Goal: Contribute content: Contribute content

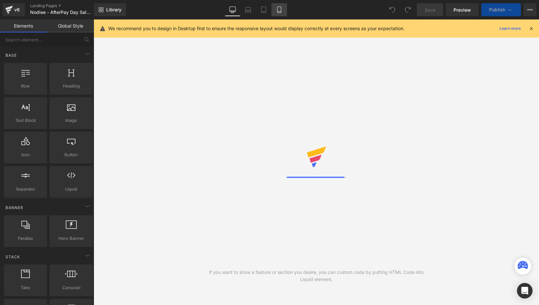
click at [278, 11] on icon at bounding box center [279, 9] width 6 height 6
click at [283, 12] on link "Mobile" at bounding box center [280, 9] width 16 height 13
click at [281, 10] on icon at bounding box center [279, 9] width 6 height 6
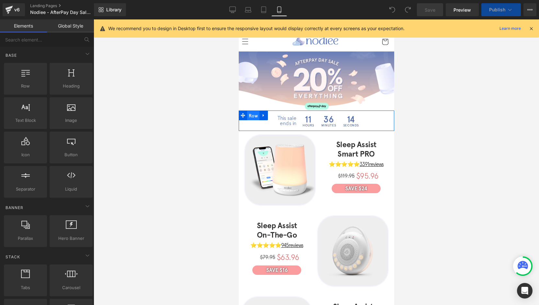
click at [252, 116] on span "Row" at bounding box center [253, 116] width 12 height 10
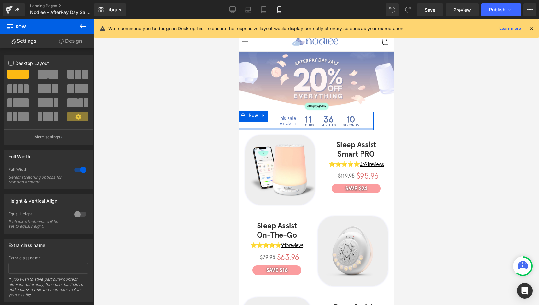
click at [247, 127] on div "This sale ends in Text Block 11 Hours 36 Minutes 10 Seconds Countdown Timer Row" at bounding box center [306, 121] width 135 height 18
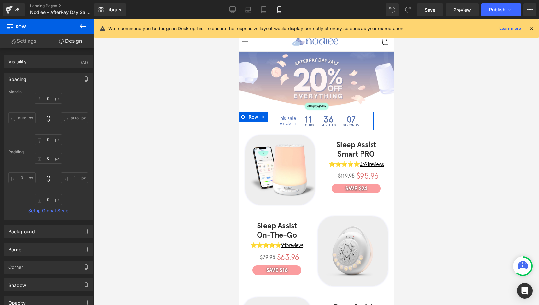
click at [15, 41] on icon at bounding box center [13, 41] width 5 height 5
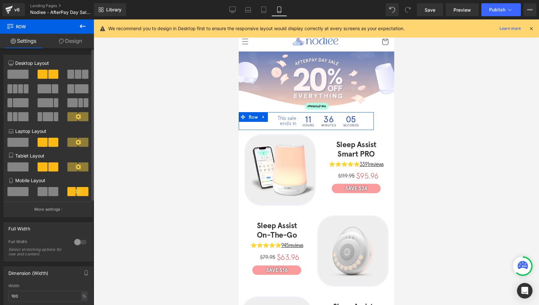
click at [77, 242] on div at bounding box center [81, 242] width 16 height 10
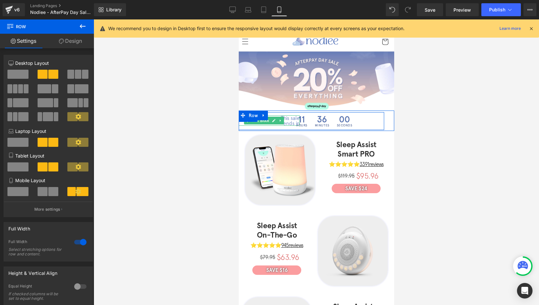
click at [285, 121] on p "ends in" at bounding box center [264, 123] width 71 height 5
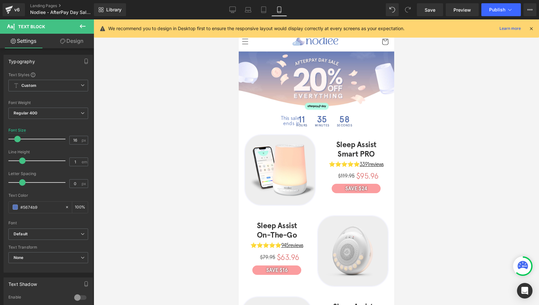
click at [65, 41] on link "Design" at bounding box center [71, 41] width 47 height 15
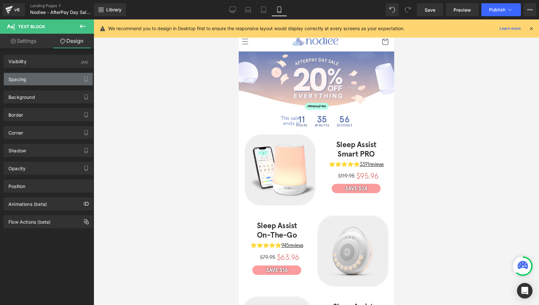
click at [29, 78] on div "Spacing" at bounding box center [48, 79] width 89 height 12
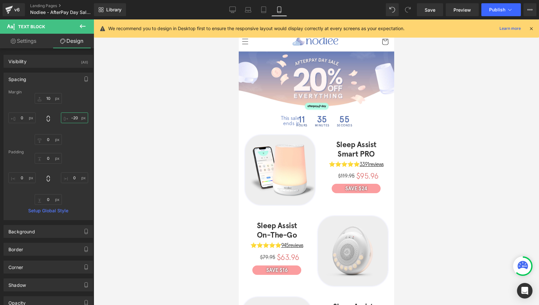
click at [81, 121] on input "-20" at bounding box center [74, 117] width 27 height 11
click at [76, 118] on input "-20" at bounding box center [74, 117] width 27 height 11
type input "-"
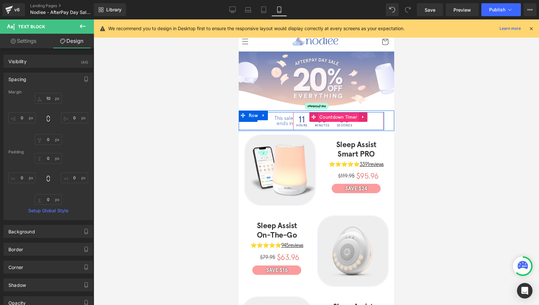
click at [327, 116] on span "Countdown Timer" at bounding box center [338, 117] width 41 height 10
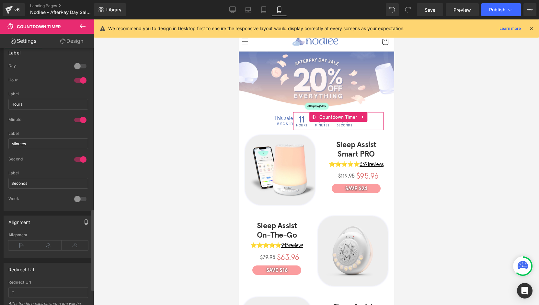
scroll to position [519, 0]
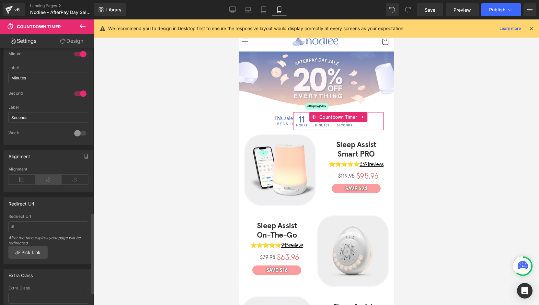
click at [47, 176] on icon at bounding box center [48, 180] width 27 height 10
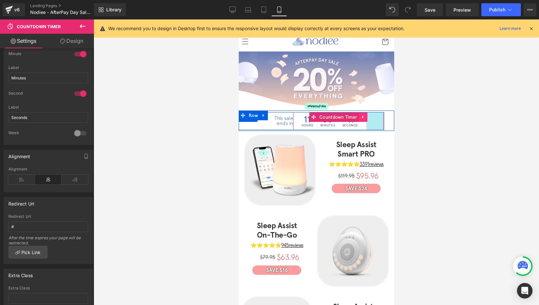
drag, startPoint x: 380, startPoint y: 120, endPoint x: 363, endPoint y: 120, distance: 17.2
click at [363, 120] on div "11 Hours 35 Minutes 41 Seconds Countdown Timer 53px" at bounding box center [338, 121] width 90 height 18
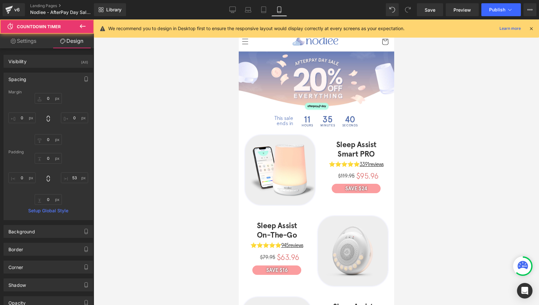
click at [446, 123] on div at bounding box center [317, 162] width 446 height 286
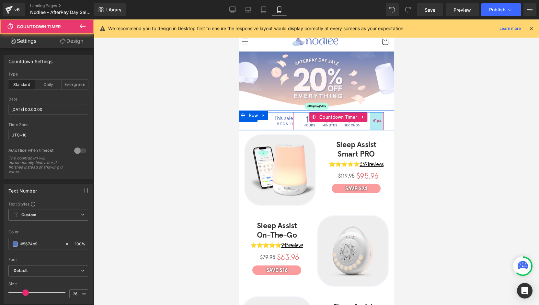
drag, startPoint x: 380, startPoint y: 121, endPoint x: 376, endPoint y: 121, distance: 3.6
click at [376, 121] on span "41px" at bounding box center [377, 121] width 8 height 7
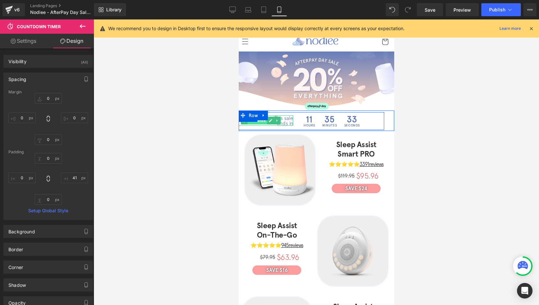
click at [261, 121] on span "Text Block" at bounding box center [257, 121] width 20 height 8
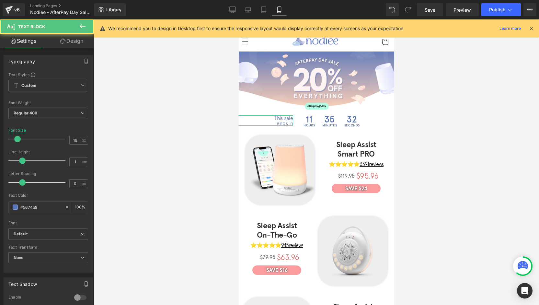
click at [80, 45] on link "Design" at bounding box center [71, 41] width 47 height 15
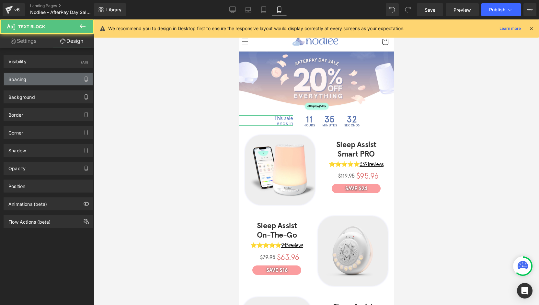
click at [34, 77] on div "Spacing" at bounding box center [48, 79] width 89 height 12
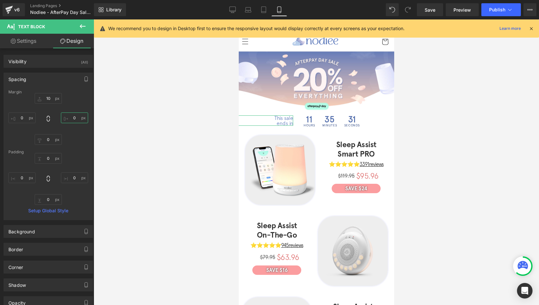
click at [74, 118] on input "text" at bounding box center [74, 117] width 27 height 11
type input "-"
type input "-15"
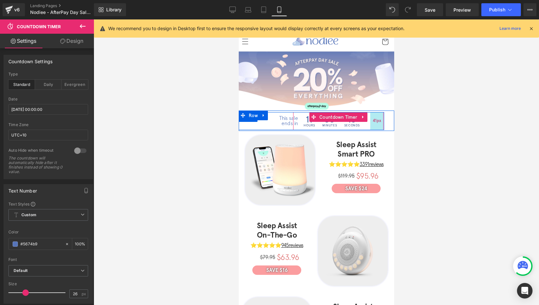
click at [378, 121] on span "41px" at bounding box center [377, 121] width 8 height 7
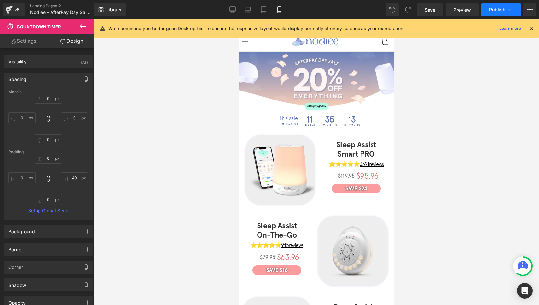
click at [501, 11] on span "Publish" at bounding box center [498, 9] width 16 height 5
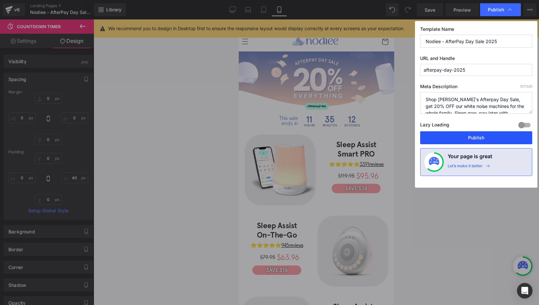
click at [472, 136] on button "Publish" at bounding box center [476, 137] width 112 height 13
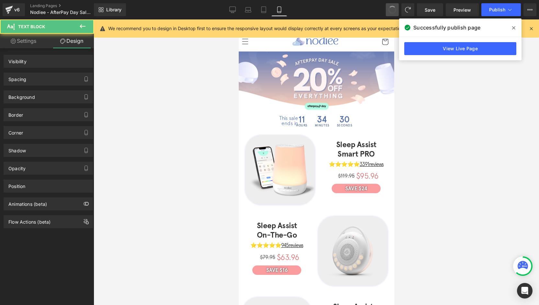
click at [395, 9] on span at bounding box center [392, 10] width 10 height 10
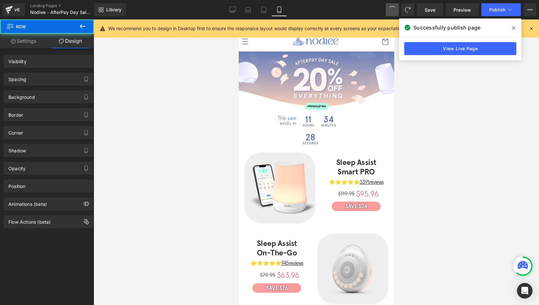
click at [395, 9] on span at bounding box center [392, 9] width 11 height 11
click at [395, 9] on span at bounding box center [392, 9] width 9 height 9
click at [395, 9] on span at bounding box center [392, 10] width 11 height 11
click at [395, 9] on span at bounding box center [392, 10] width 10 height 10
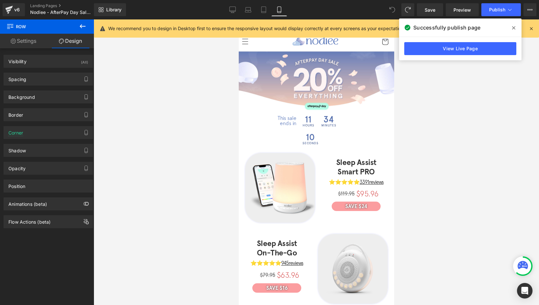
click at [392, 10] on icon at bounding box center [393, 10] width 6 height 6
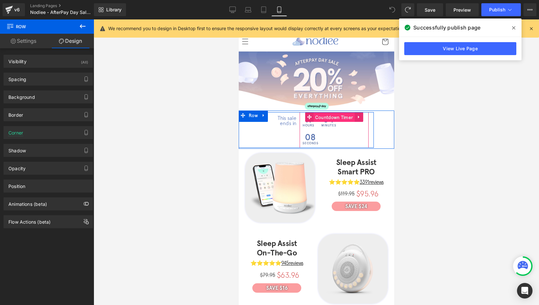
click at [330, 117] on span "Countdown Timer" at bounding box center [334, 117] width 41 height 10
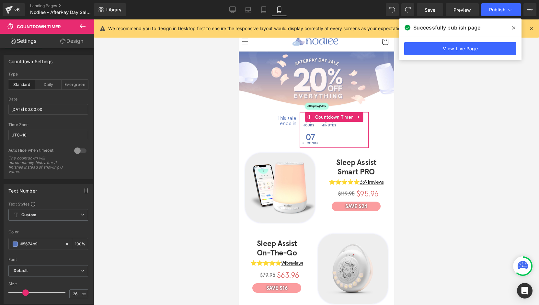
click at [78, 42] on link "Design" at bounding box center [71, 41] width 47 height 15
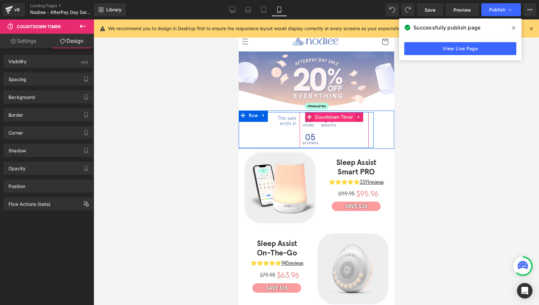
drag, startPoint x: 333, startPoint y: 119, endPoint x: 425, endPoint y: 136, distance: 93.6
click at [333, 119] on span "Countdown Timer" at bounding box center [334, 117] width 41 height 10
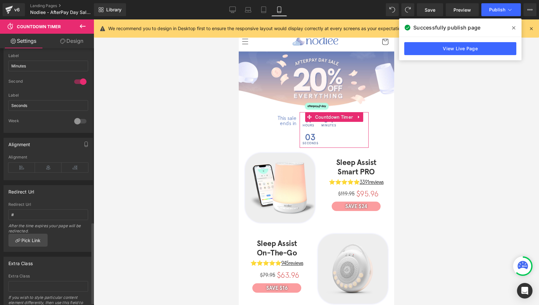
scroll to position [557, 0]
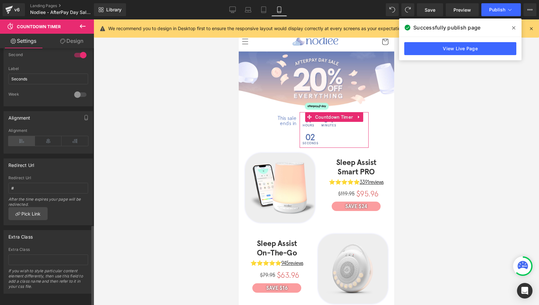
click at [26, 136] on icon at bounding box center [21, 141] width 27 height 10
click at [51, 136] on icon at bounding box center [48, 141] width 27 height 10
click at [69, 136] on icon at bounding box center [75, 141] width 27 height 10
click at [53, 136] on icon at bounding box center [48, 141] width 27 height 10
click at [52, 137] on icon at bounding box center [48, 141] width 27 height 10
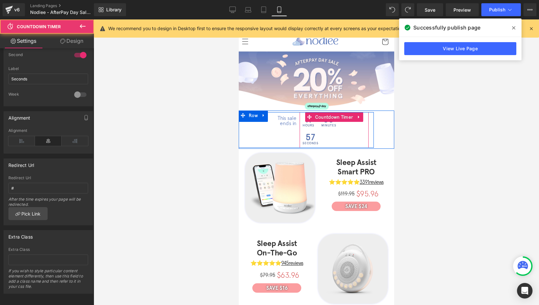
click at [348, 133] on div "11 Hours 33 Minutes 57 Seconds" at bounding box center [326, 130] width 52 height 36
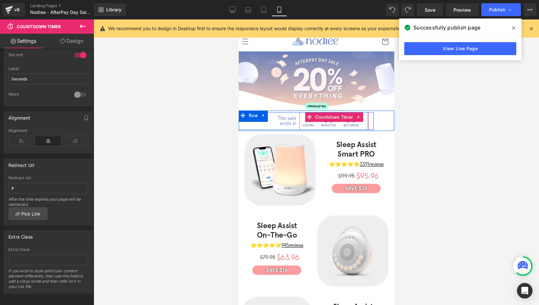
drag, startPoint x: 357, startPoint y: 133, endPoint x: 394, endPoint y: 125, distance: 38.4
click at [394, 125] on html "Γ Skip to content AFTERPAY DAY SALE 💵 20% OFF EVERYTHING 🚚" at bounding box center [317, 162] width 156 height 286
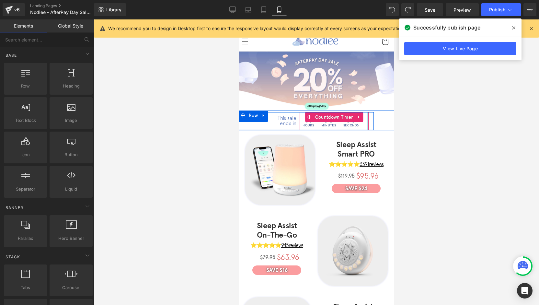
click at [412, 126] on div at bounding box center [317, 162] width 446 height 286
click at [373, 122] on div "This sale ends in Text Block 11 Hours 33 Minutes 54 Seconds Countdown Timer Row…" at bounding box center [317, 121] width 156 height 20
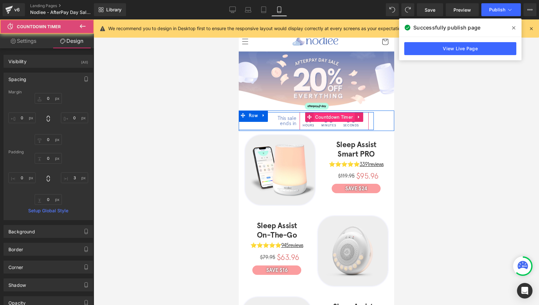
click at [337, 117] on span "Countdown Timer" at bounding box center [334, 117] width 41 height 10
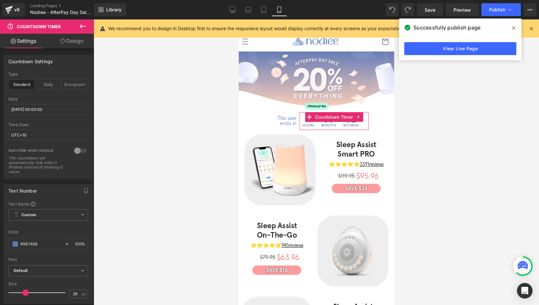
click at [64, 44] on link "Design" at bounding box center [71, 41] width 47 height 15
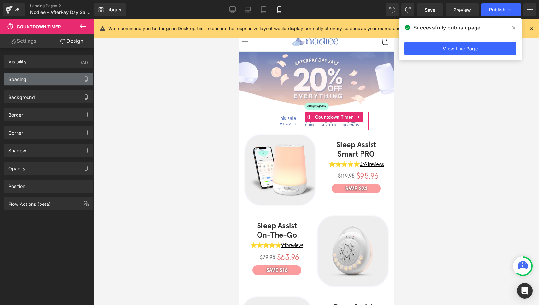
click at [34, 76] on div "Spacing" at bounding box center [48, 79] width 89 height 12
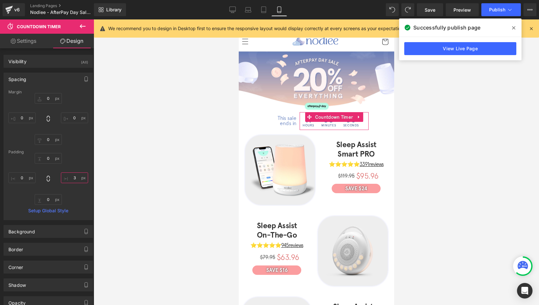
click at [72, 182] on input "3" at bounding box center [74, 177] width 27 height 11
type input "0"
click at [511, 7] on icon at bounding box center [510, 9] width 6 height 6
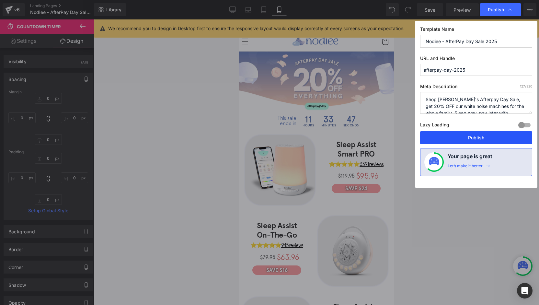
click at [477, 134] on button "Publish" at bounding box center [476, 137] width 112 height 13
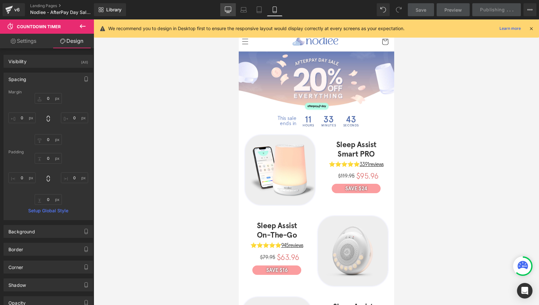
click at [232, 6] on link "Desktop" at bounding box center [228, 9] width 16 height 13
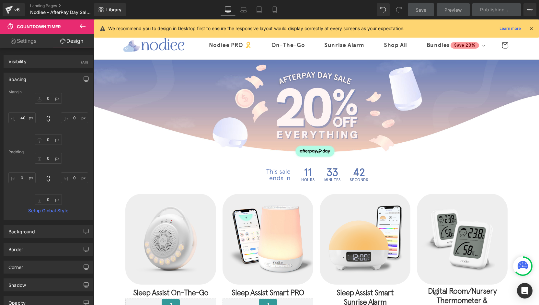
scroll to position [52, 0]
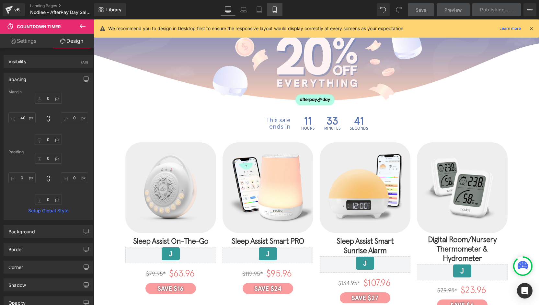
click at [278, 13] on link "Mobile" at bounding box center [275, 9] width 16 height 13
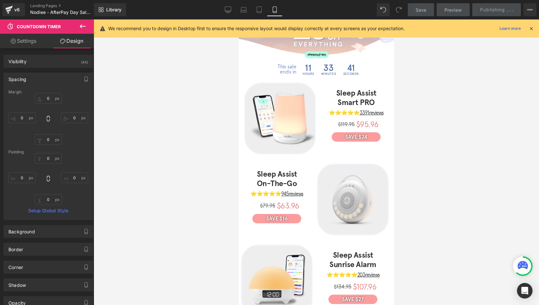
scroll to position [0, 0]
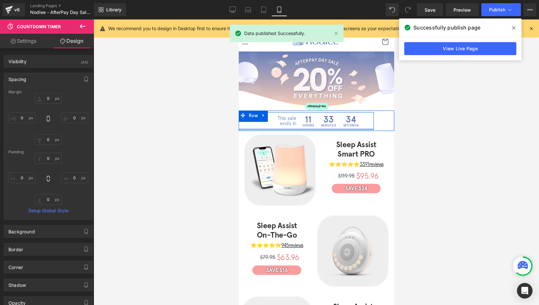
click at [277, 128] on div at bounding box center [306, 129] width 135 height 2
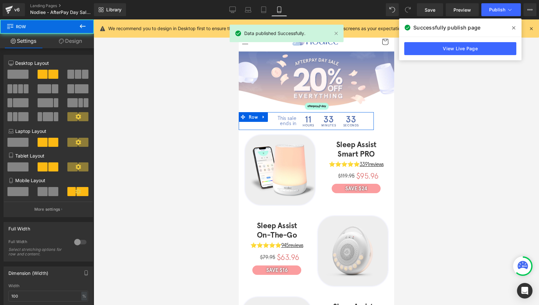
click at [72, 41] on link "Design" at bounding box center [70, 41] width 47 height 15
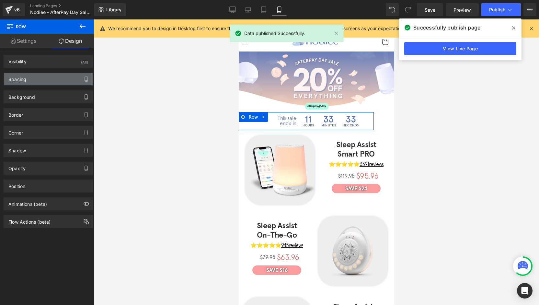
click at [28, 76] on div "Spacing" at bounding box center [48, 79] width 89 height 12
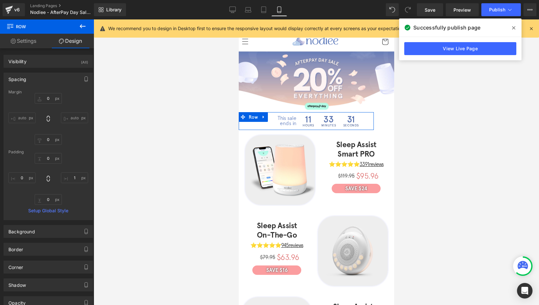
click at [28, 76] on div "Spacing" at bounding box center [48, 79] width 89 height 12
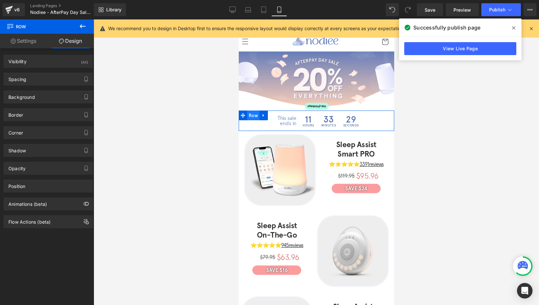
drag, startPoint x: 438, startPoint y: 125, endPoint x: 250, endPoint y: 114, distance: 188.3
click at [250, 114] on span "Row" at bounding box center [253, 116] width 12 height 10
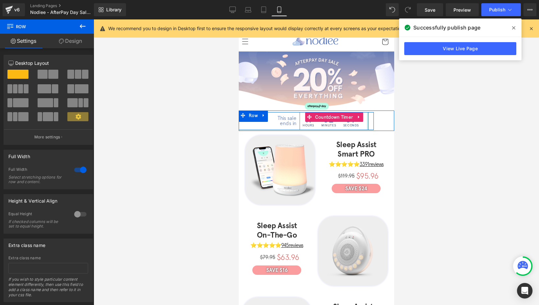
click at [364, 124] on div "11 Hours 32 Minutes 59 Seconds Countdown Timer" at bounding box center [334, 121] width 69 height 18
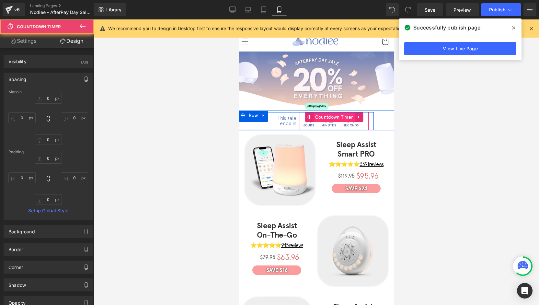
click at [332, 116] on span "Countdown Timer" at bounding box center [334, 117] width 41 height 10
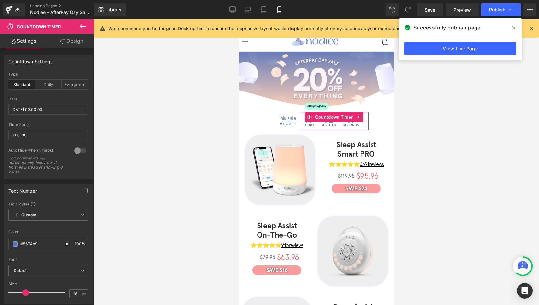
click at [71, 40] on link "Design" at bounding box center [71, 41] width 47 height 15
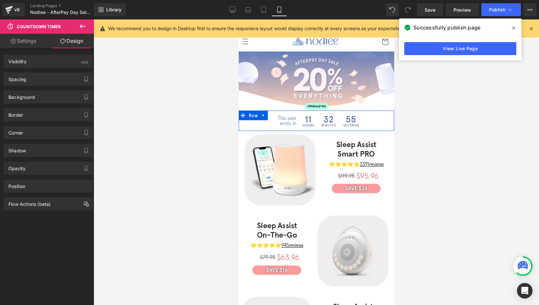
click at [382, 120] on div "This sale ends in Text Block 11 Hours 32 Minutes 55 Seconds Countdown Timer Row…" at bounding box center [317, 121] width 156 height 20
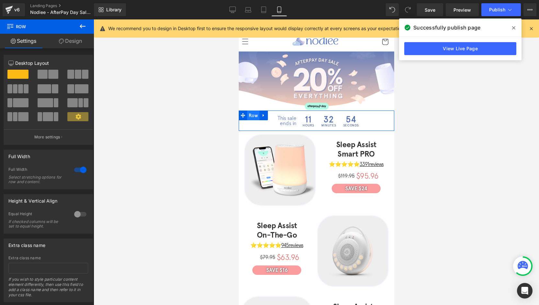
click at [255, 114] on span "Row" at bounding box center [253, 116] width 12 height 10
click at [251, 128] on div at bounding box center [306, 129] width 135 height 2
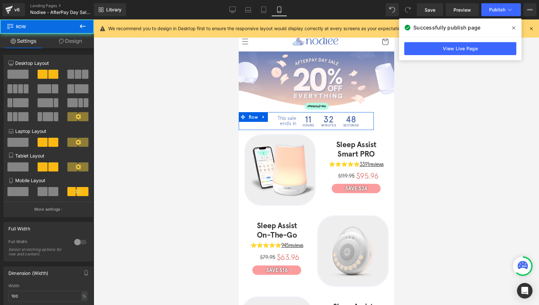
drag, startPoint x: 76, startPoint y: 39, endPoint x: 38, endPoint y: 77, distance: 54.1
click at [76, 39] on link "Design" at bounding box center [70, 41] width 47 height 15
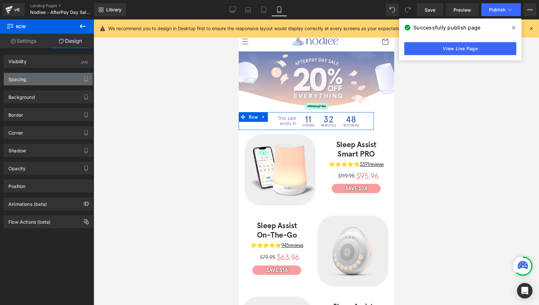
click at [38, 77] on div "Spacing" at bounding box center [48, 79] width 89 height 12
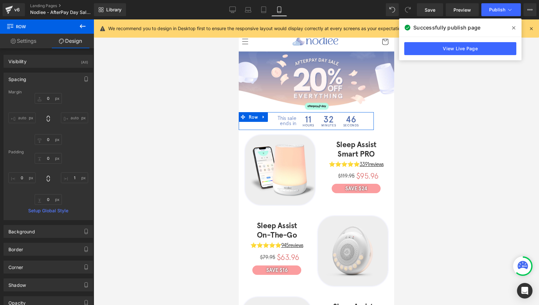
click at [38, 77] on div "Spacing" at bounding box center [48, 79] width 89 height 12
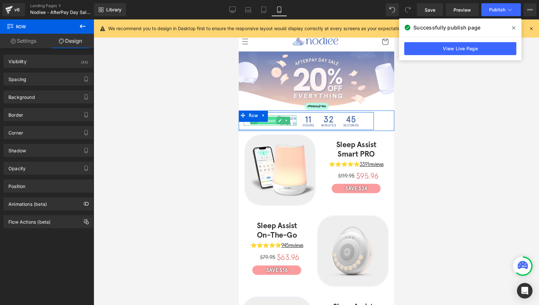
click at [268, 121] on span "Text Block" at bounding box center [267, 121] width 20 height 8
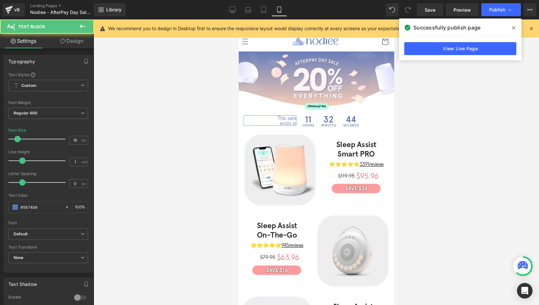
click at [75, 43] on link "Design" at bounding box center [71, 41] width 47 height 15
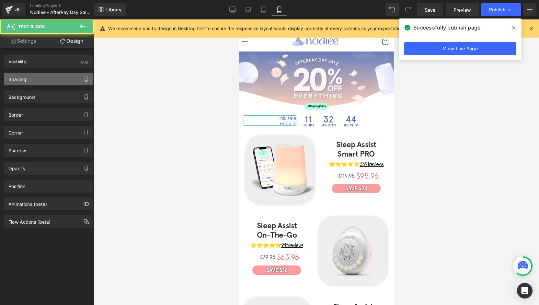
click at [40, 77] on div "Spacing" at bounding box center [48, 79] width 89 height 12
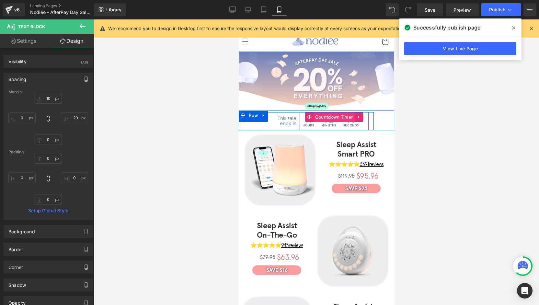
click at [332, 117] on span "Countdown Timer" at bounding box center [334, 117] width 41 height 10
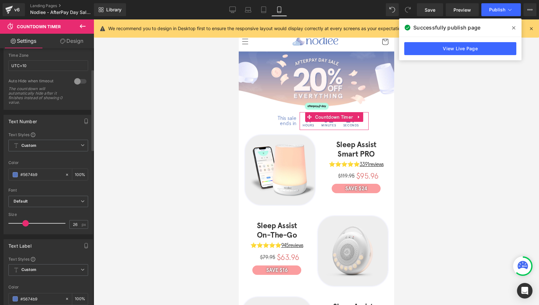
scroll to position [65, 0]
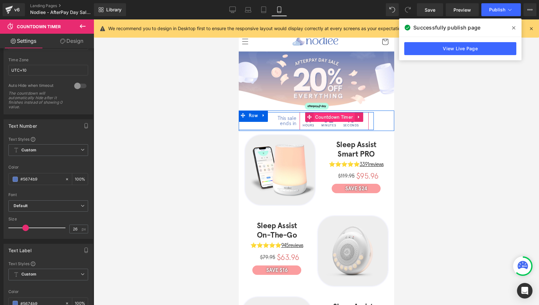
click at [334, 118] on span "Countdown Timer" at bounding box center [334, 117] width 41 height 10
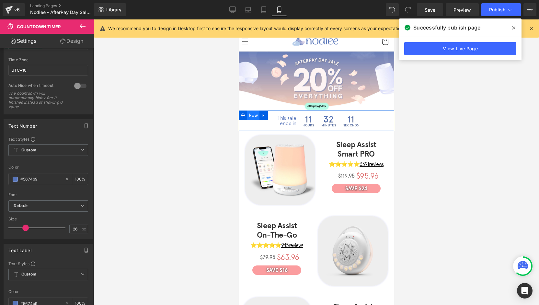
click at [253, 118] on span "Row" at bounding box center [253, 116] width 12 height 10
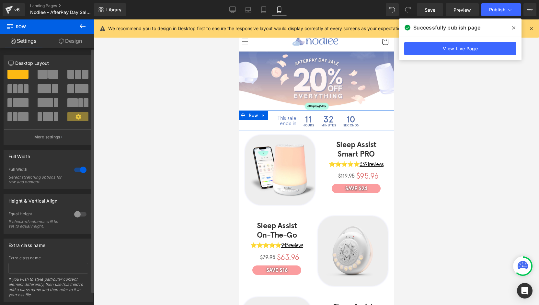
click at [77, 170] on div at bounding box center [81, 170] width 16 height 10
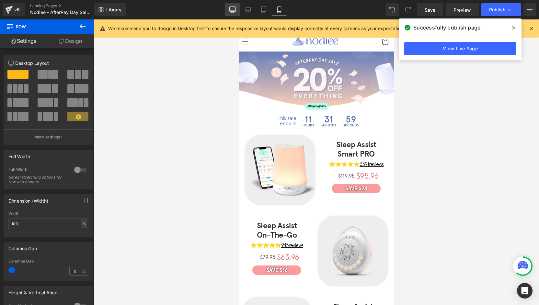
click at [235, 9] on icon at bounding box center [233, 9] width 6 height 6
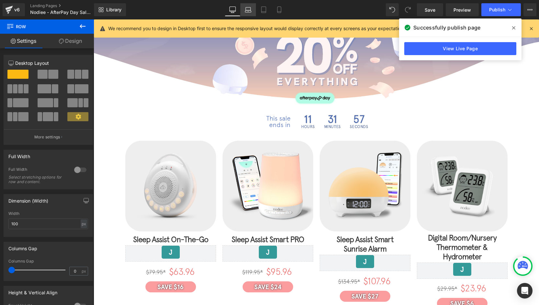
click at [241, 12] on link "Laptop" at bounding box center [249, 9] width 16 height 13
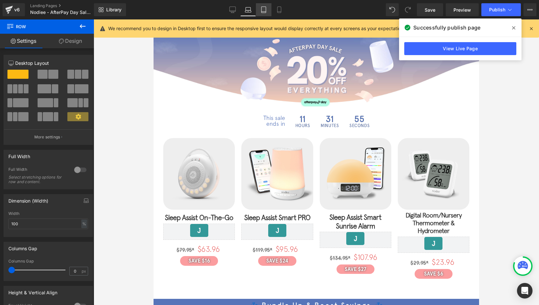
click at [264, 12] on icon at bounding box center [264, 9] width 6 height 6
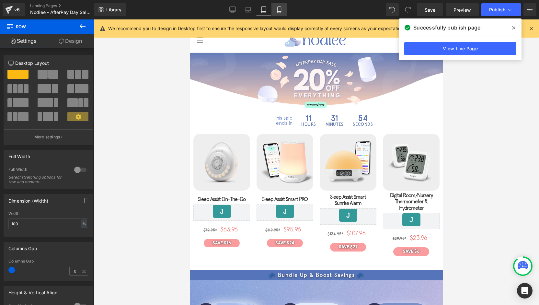
click at [281, 13] on icon at bounding box center [280, 10] width 4 height 6
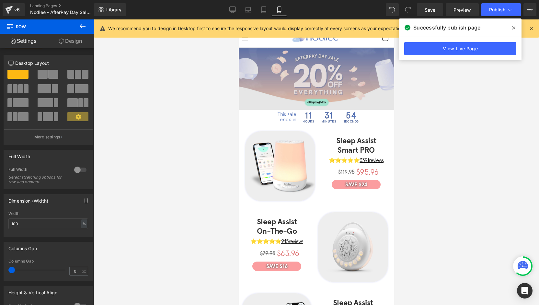
scroll to position [0, 0]
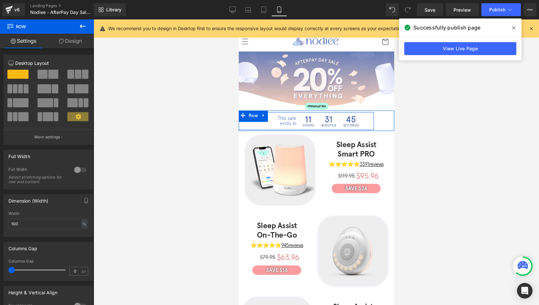
click at [373, 122] on div at bounding box center [373, 121] width 0 height 18
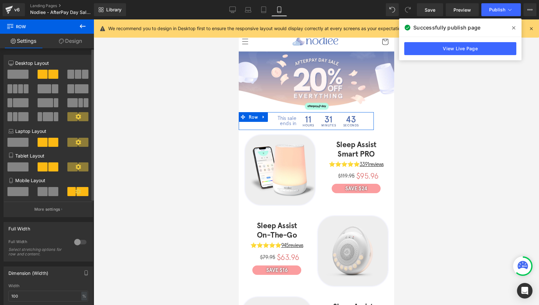
click at [78, 243] on div at bounding box center [81, 242] width 16 height 10
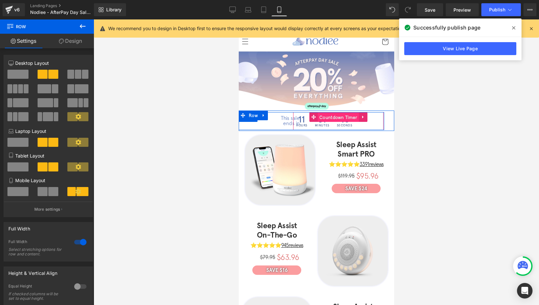
click at [335, 118] on span "Countdown Timer" at bounding box center [338, 117] width 41 height 10
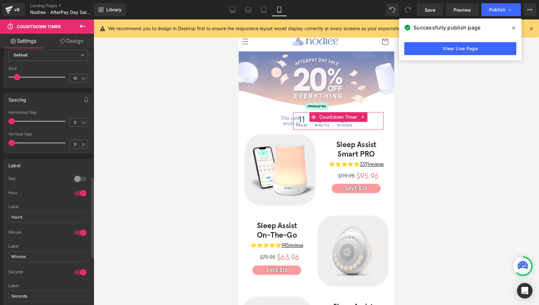
scroll to position [486, 0]
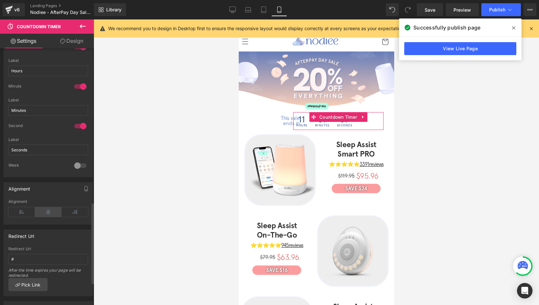
click at [50, 209] on icon at bounding box center [48, 212] width 27 height 10
click at [79, 211] on icon at bounding box center [75, 212] width 27 height 10
click at [48, 211] on icon at bounding box center [48, 212] width 27 height 10
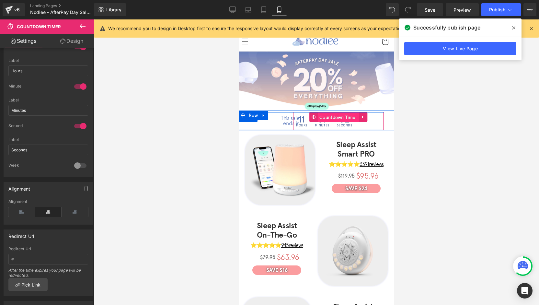
click at [332, 117] on span "Countdown Timer" at bounding box center [338, 117] width 41 height 10
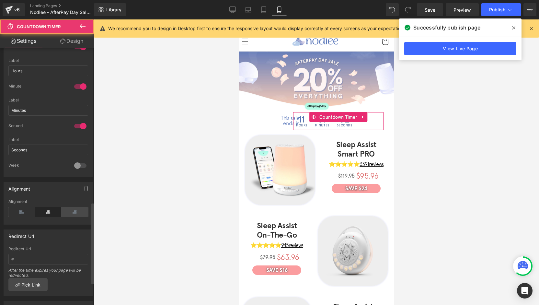
click at [76, 207] on icon at bounding box center [75, 212] width 27 height 10
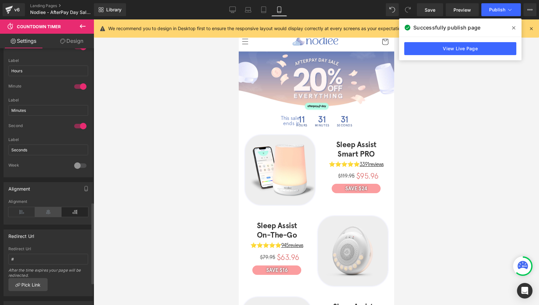
click at [54, 207] on icon at bounding box center [48, 212] width 27 height 10
click at [31, 207] on icon at bounding box center [21, 212] width 27 height 10
click at [59, 208] on icon at bounding box center [48, 212] width 27 height 10
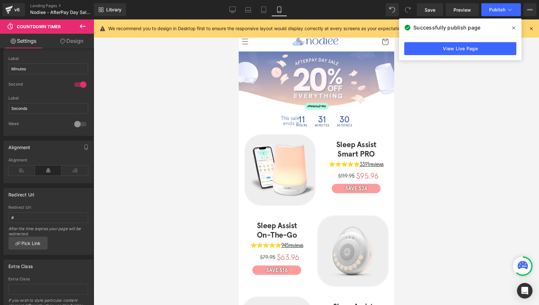
scroll to position [551, 0]
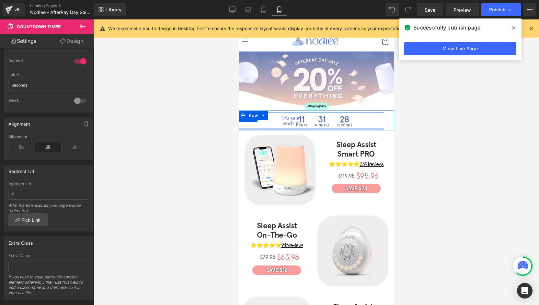
click at [290, 128] on div at bounding box center [307, 129] width 156 height 2
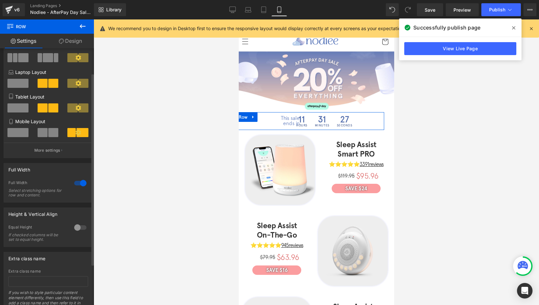
scroll to position [23, 0]
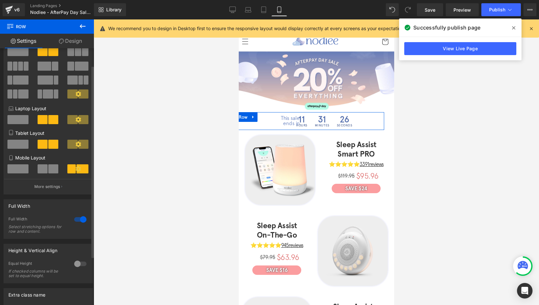
click at [78, 221] on div at bounding box center [81, 219] width 16 height 10
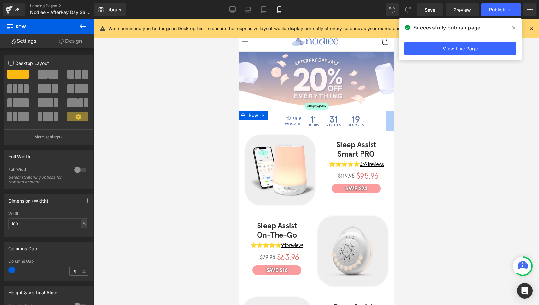
drag, startPoint x: 378, startPoint y: 121, endPoint x: 389, endPoint y: 120, distance: 11.0
click at [389, 120] on html "Γ Skip to content AFTERPAY DAY SALE 💵 20% OFF EVERYTHING 🚚" at bounding box center [317, 162] width 156 height 286
click at [383, 122] on span "44px" at bounding box center [386, 120] width 9 height 7
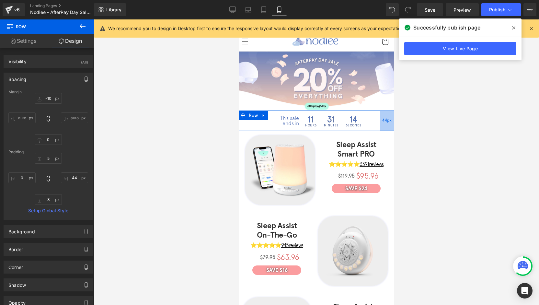
click at [382, 120] on span "44px" at bounding box center [386, 120] width 9 height 7
click at [71, 178] on input "44" at bounding box center [74, 177] width 27 height 11
type input "0"
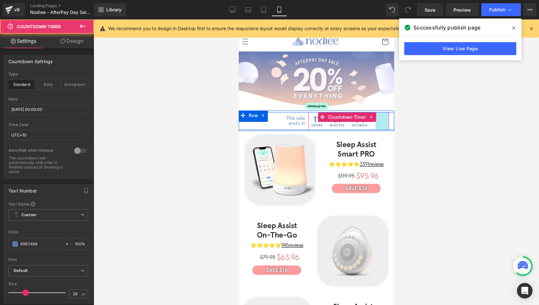
drag, startPoint x: 383, startPoint y: 121, endPoint x: 369, endPoint y: 121, distance: 13.6
click at [369, 121] on div "11 Hours 31 Minutes 04 Seconds Countdown Timer 42px" at bounding box center [348, 121] width 81 height 18
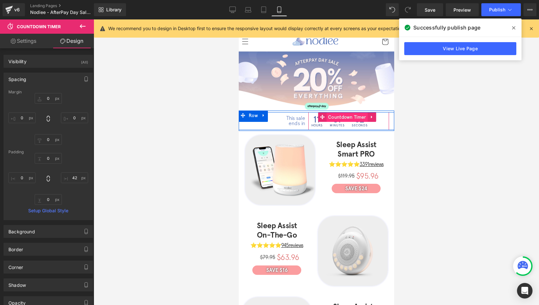
click at [337, 117] on span "Countdown Timer" at bounding box center [346, 117] width 41 height 10
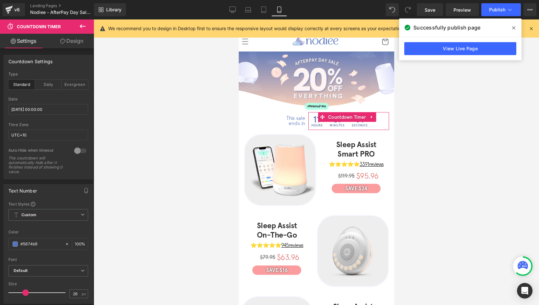
click at [61, 42] on icon at bounding box center [62, 41] width 5 height 5
click at [0, 0] on div "Background" at bounding box center [0, 0] width 0 height 0
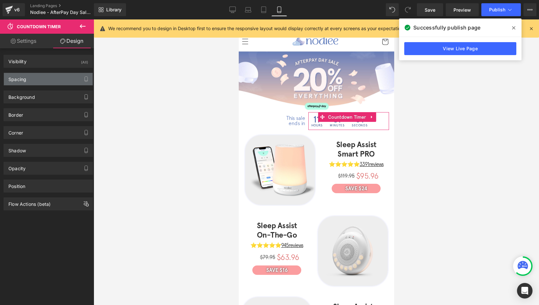
click at [36, 81] on div "Spacing" at bounding box center [48, 79] width 89 height 12
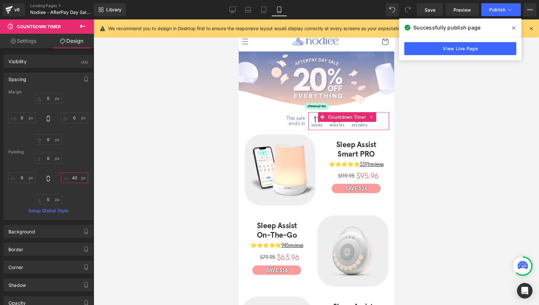
click at [69, 179] on input "text" at bounding box center [74, 177] width 27 height 11
type input "0"
click at [470, 152] on div at bounding box center [317, 162] width 446 height 286
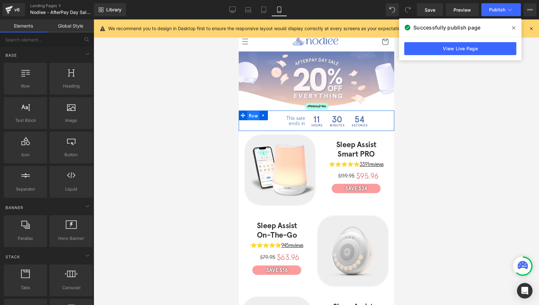
click at [255, 117] on span "Row" at bounding box center [253, 116] width 12 height 10
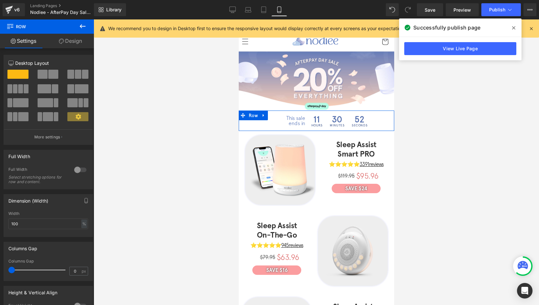
click at [75, 171] on div at bounding box center [81, 170] width 16 height 10
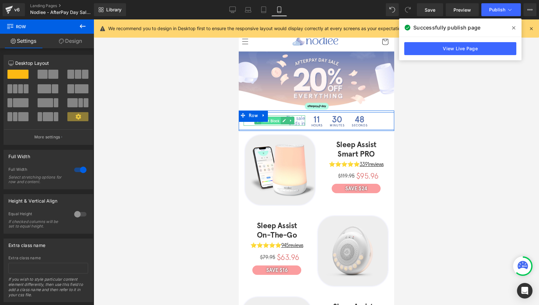
click at [273, 120] on span "Text Block" at bounding box center [271, 121] width 20 height 8
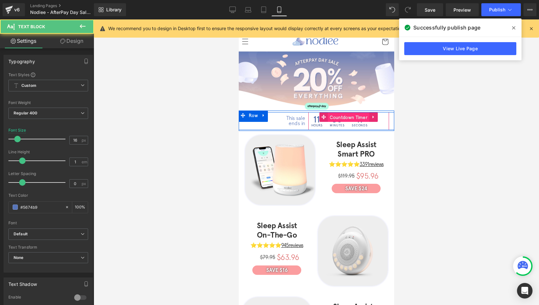
click at [336, 117] on span "Countdown Timer" at bounding box center [348, 117] width 41 height 10
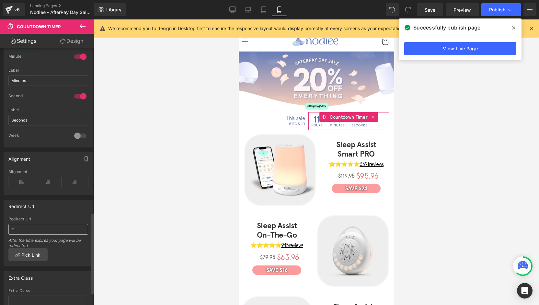
scroll to position [519, 0]
click at [18, 175] on icon at bounding box center [21, 180] width 27 height 10
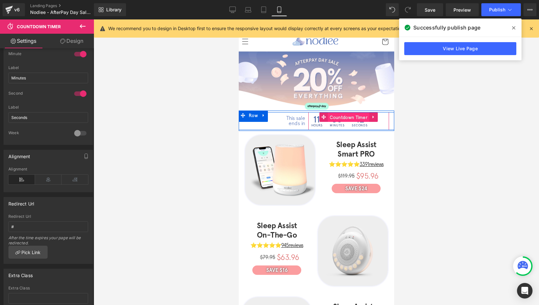
click at [333, 116] on span "Countdown Timer" at bounding box center [348, 117] width 41 height 10
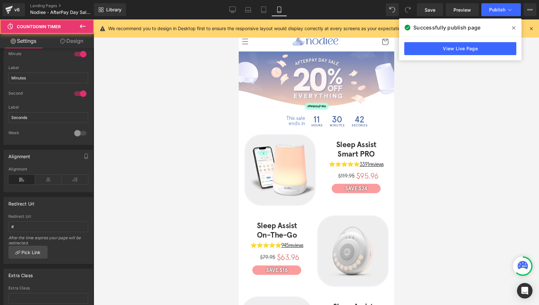
click at [76, 32] on button at bounding box center [82, 26] width 23 height 14
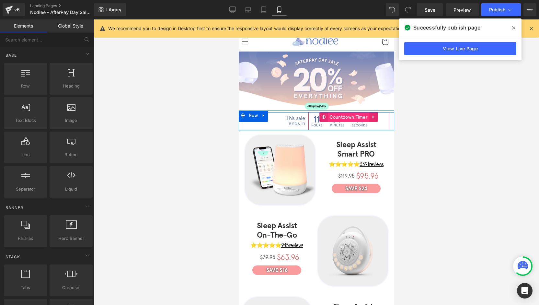
click at [338, 117] on span "Countdown Timer" at bounding box center [348, 117] width 41 height 10
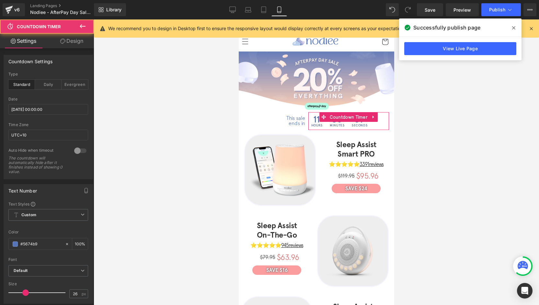
click at [76, 43] on link "Design" at bounding box center [71, 41] width 47 height 15
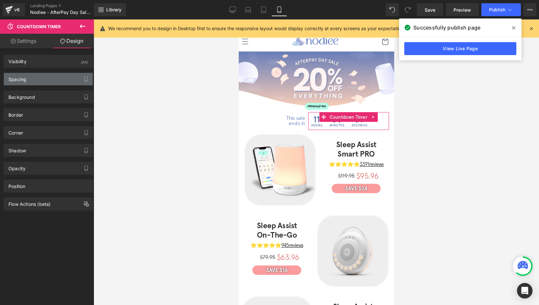
click at [30, 80] on div "Spacing" at bounding box center [48, 79] width 89 height 12
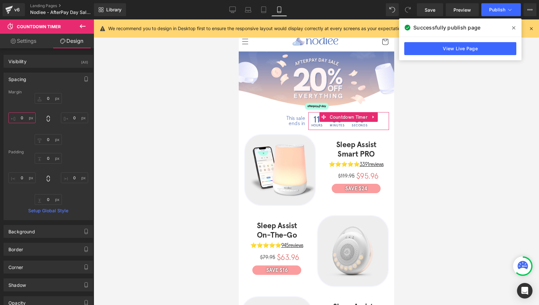
click at [27, 117] on input "text" at bounding box center [21, 117] width 27 height 11
type input "-20"
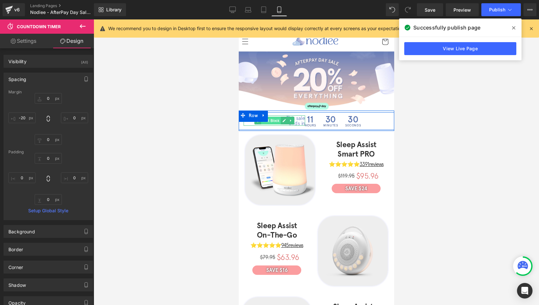
click at [273, 120] on span "Text Block" at bounding box center [271, 121] width 20 height 8
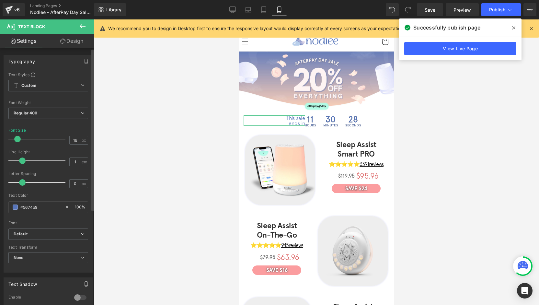
click at [77, 50] on div "Typography Text Styles Custom Custom Setup Global Style Custom Setup Global Sty…" at bounding box center [48, 161] width 97 height 223
click at [76, 47] on link "Design" at bounding box center [71, 41] width 47 height 15
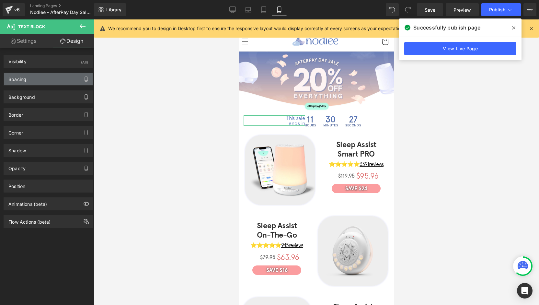
click at [40, 82] on div "Spacing" at bounding box center [48, 79] width 89 height 12
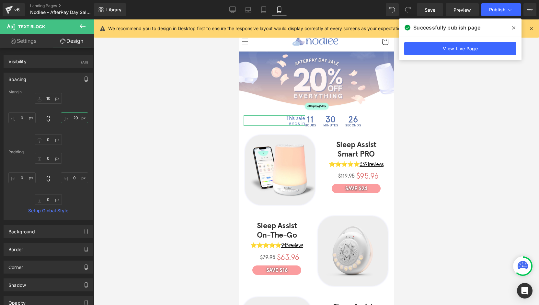
click at [69, 119] on input "-20" at bounding box center [74, 117] width 27 height 11
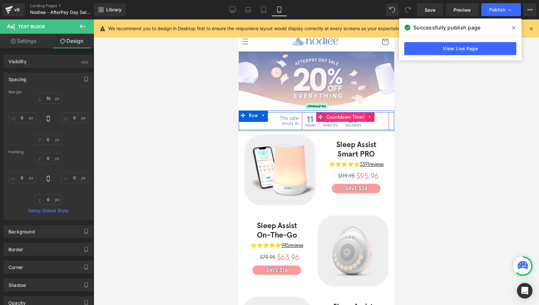
click at [335, 116] on span "Countdown Timer" at bounding box center [345, 117] width 41 height 10
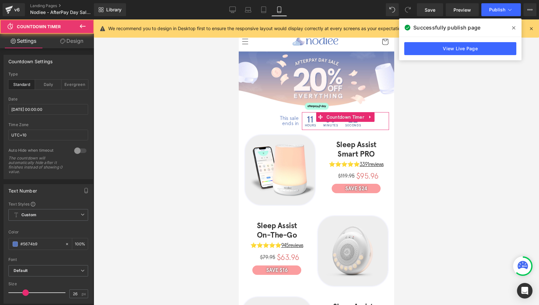
click at [77, 44] on link "Design" at bounding box center [71, 41] width 47 height 15
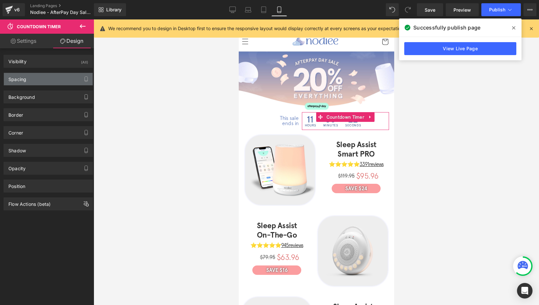
click at [37, 81] on div "Spacing" at bounding box center [48, 79] width 89 height 12
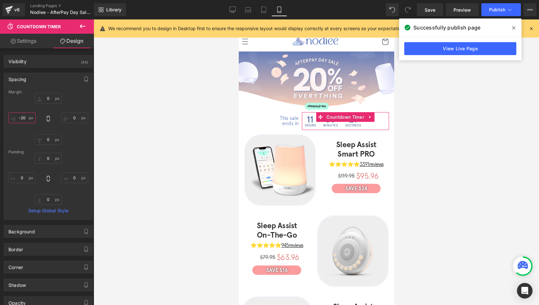
click at [22, 118] on input "text" at bounding box center [21, 117] width 27 height 11
type input "-30"
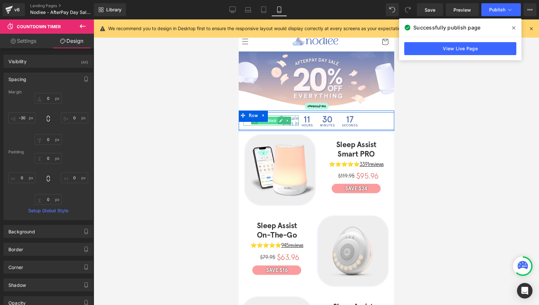
click at [268, 120] on span "Text Block" at bounding box center [268, 121] width 20 height 8
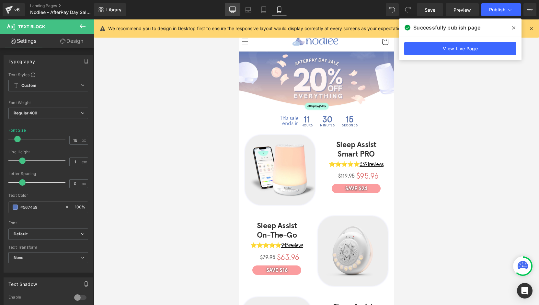
click at [230, 12] on icon at bounding box center [233, 9] width 6 height 6
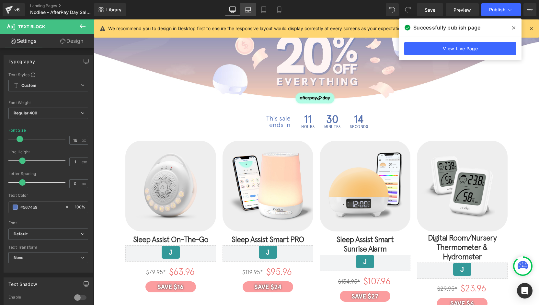
click at [252, 11] on icon at bounding box center [248, 9] width 6 height 6
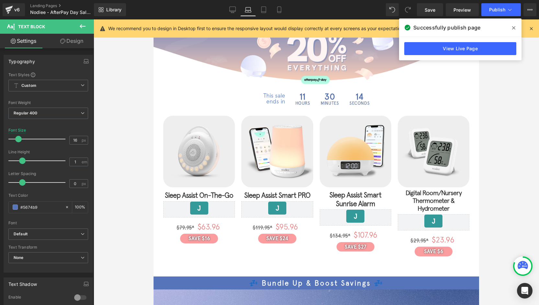
scroll to position [31, 0]
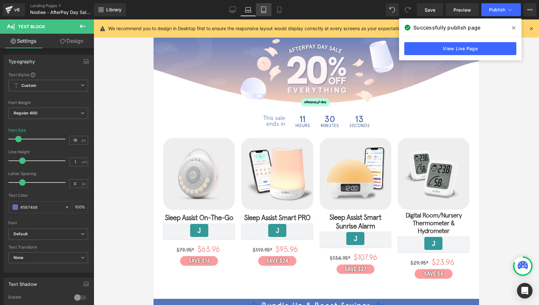
click at [263, 10] on icon at bounding box center [264, 9] width 6 height 6
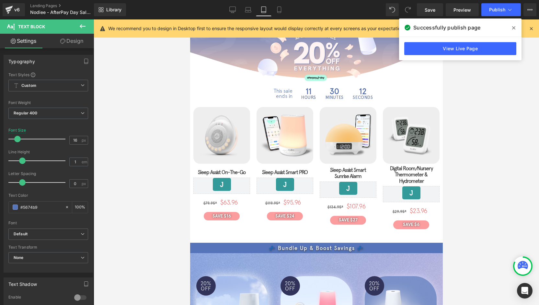
scroll to position [4, 0]
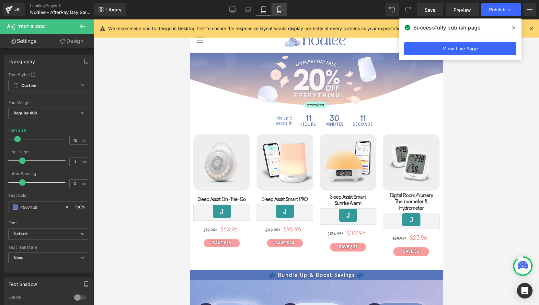
click at [277, 11] on icon at bounding box center [279, 9] width 6 height 6
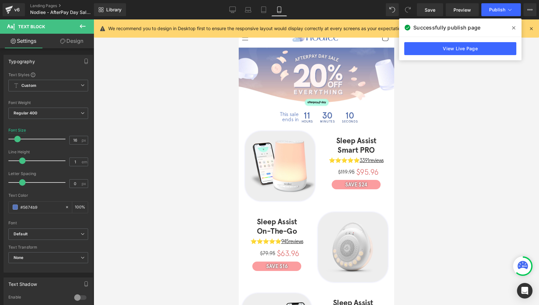
scroll to position [0, 0]
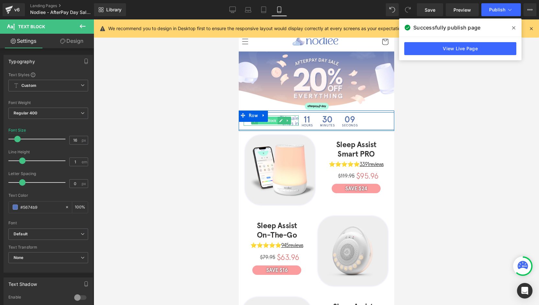
click at [270, 120] on span "Text Block" at bounding box center [268, 121] width 20 height 8
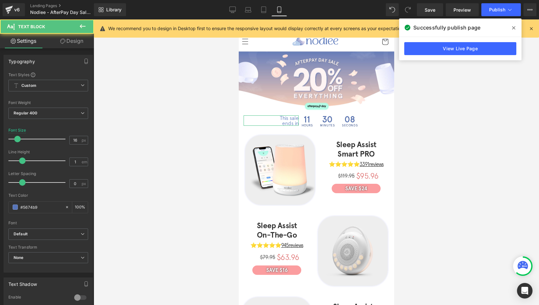
click at [84, 40] on link "Design" at bounding box center [71, 41] width 47 height 15
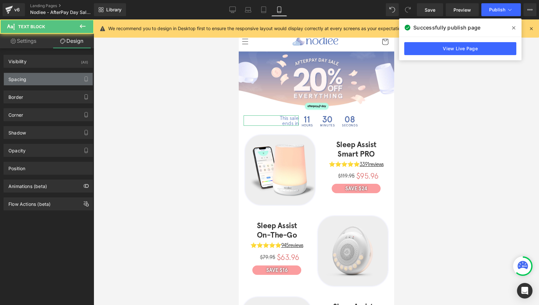
click at [31, 78] on div "Spacing" at bounding box center [48, 79] width 89 height 12
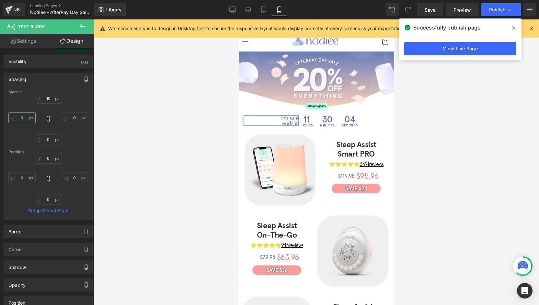
click at [24, 118] on input "text" at bounding box center [21, 117] width 27 height 11
type input "1"
type input "-"
click at [72, 116] on input "text" at bounding box center [74, 117] width 27 height 11
type input "10"
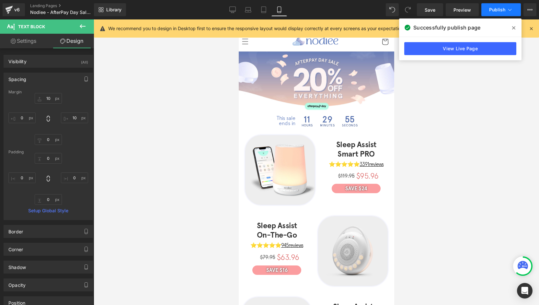
click at [488, 8] on button "Publish" at bounding box center [502, 9] width 40 height 13
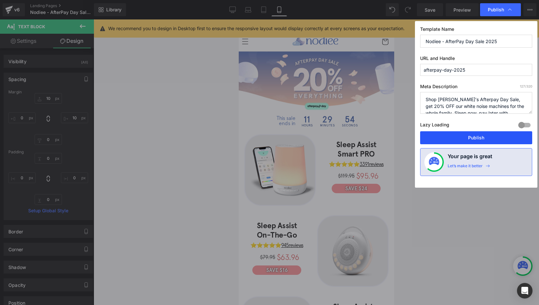
click at [480, 132] on button "Publish" at bounding box center [476, 137] width 112 height 13
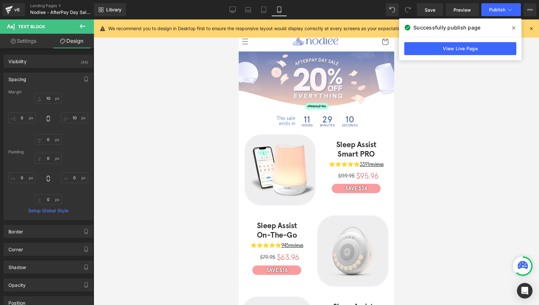
click at [514, 28] on icon at bounding box center [514, 27] width 3 height 3
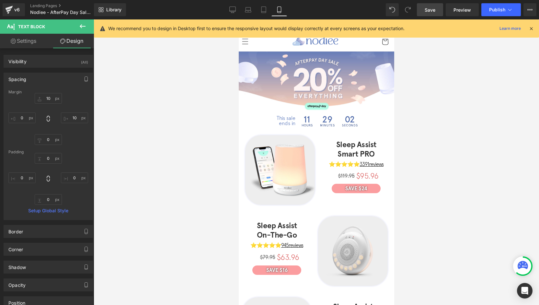
drag, startPoint x: 424, startPoint y: 10, endPoint x: 408, endPoint y: 7, distance: 15.8
click at [424, 10] on link "Save" at bounding box center [430, 9] width 26 height 13
